Goal: Complete application form

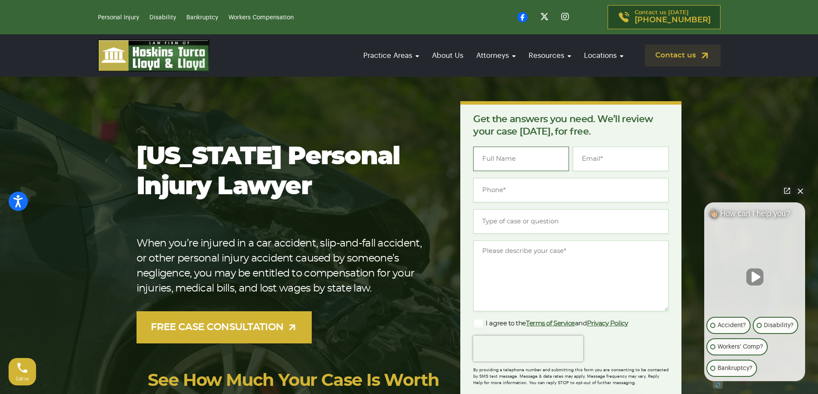
click at [507, 166] on input "Name *" at bounding box center [521, 159] width 96 height 24
click at [601, 162] on input "Email *" at bounding box center [621, 159] width 96 height 24
type input "(___) ___-____"
click at [509, 193] on input "(___) ___-____" at bounding box center [570, 190] width 195 height 24
click at [480, 222] on input "Type of case or question *" at bounding box center [570, 221] width 195 height 24
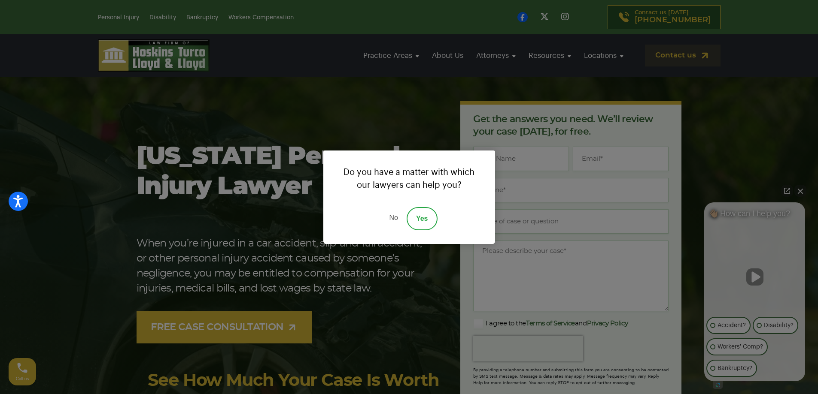
click at [417, 221] on link "Yes" at bounding box center [421, 218] width 31 height 23
